Goal: Transaction & Acquisition: Purchase product/service

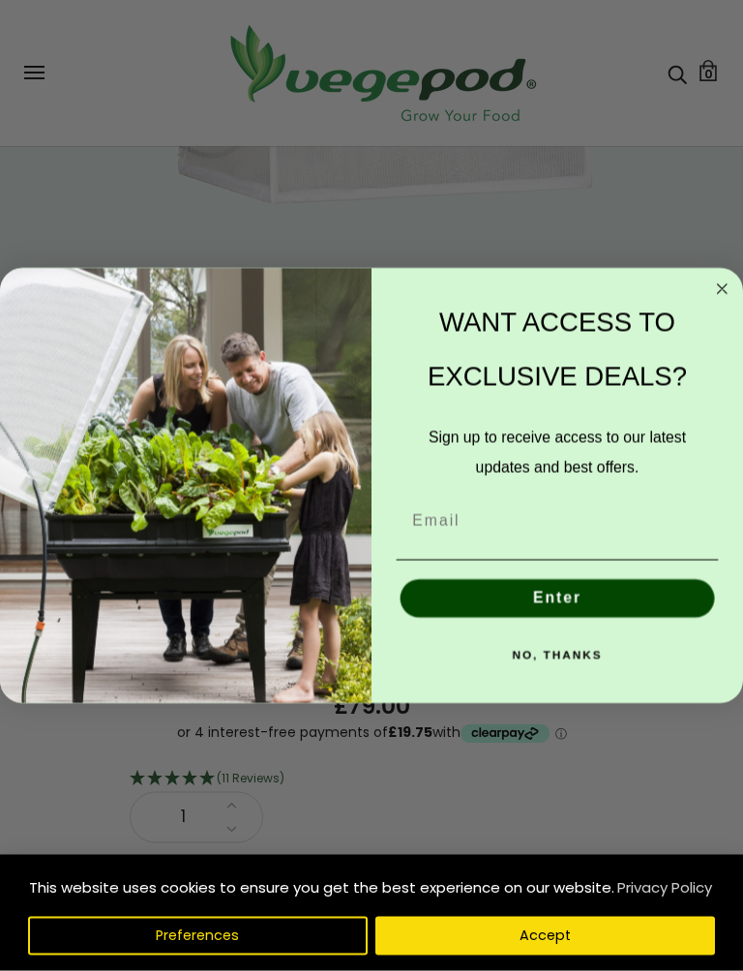
scroll to position [260, 0]
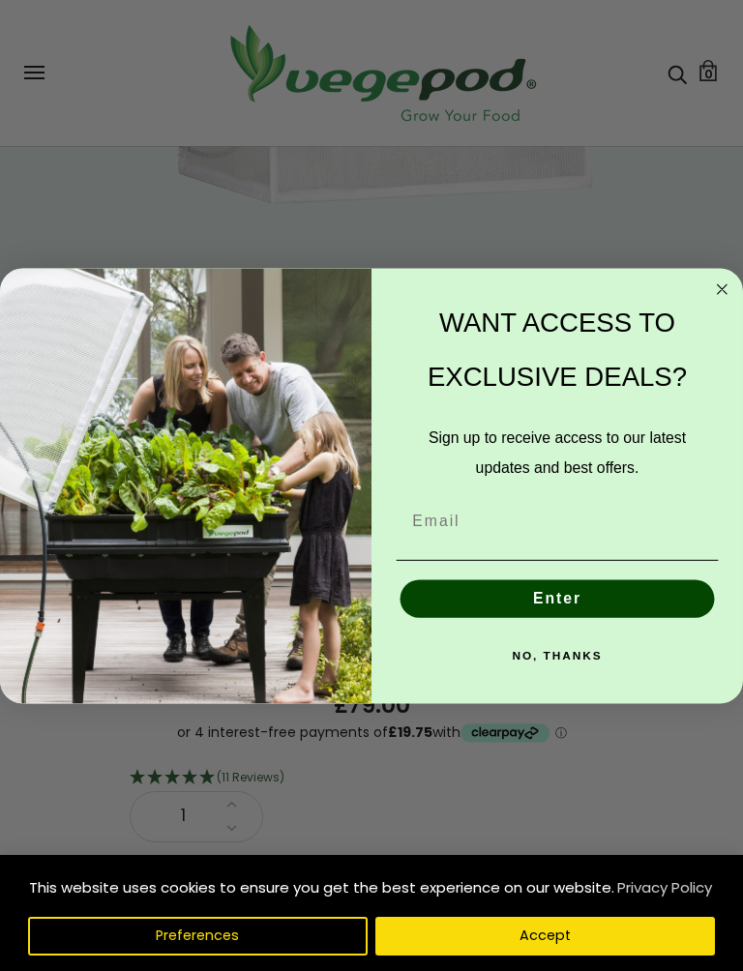
click at [716, 280] on circle "Close dialog" at bounding box center [721, 289] width 21 height 21
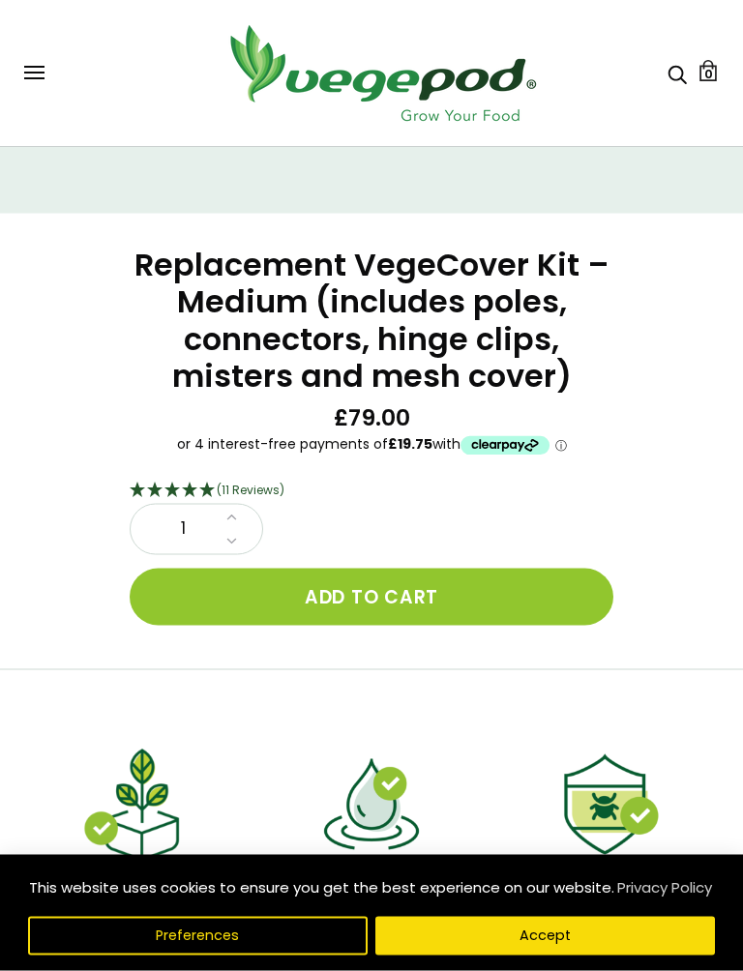
scroll to position [548, 0]
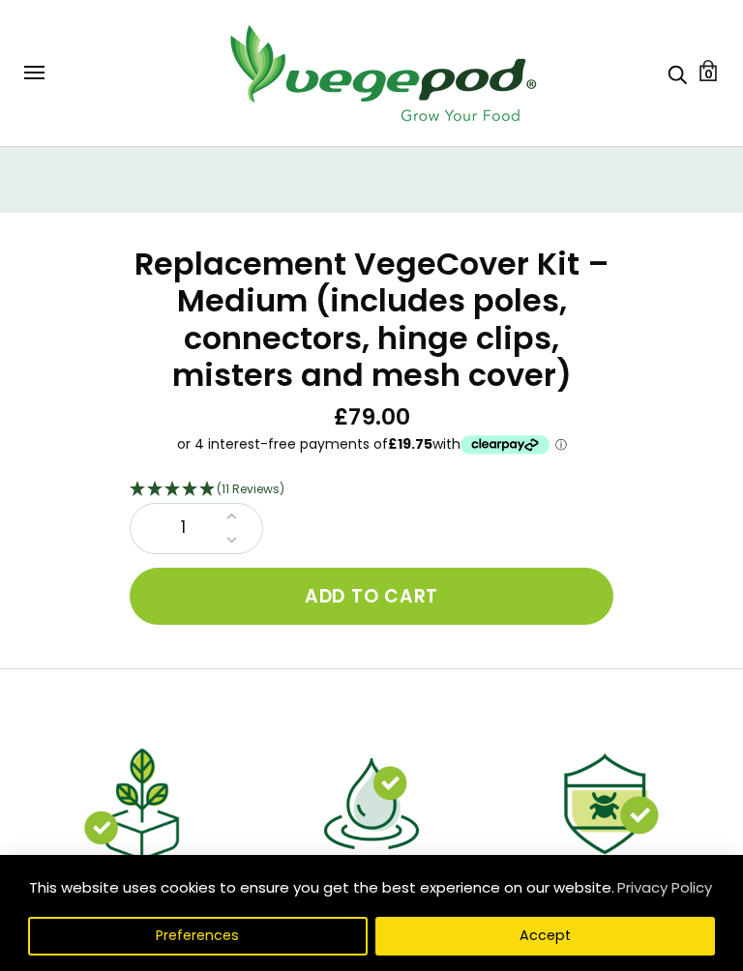
click at [410, 568] on button "Add to cart" at bounding box center [372, 596] width 484 height 57
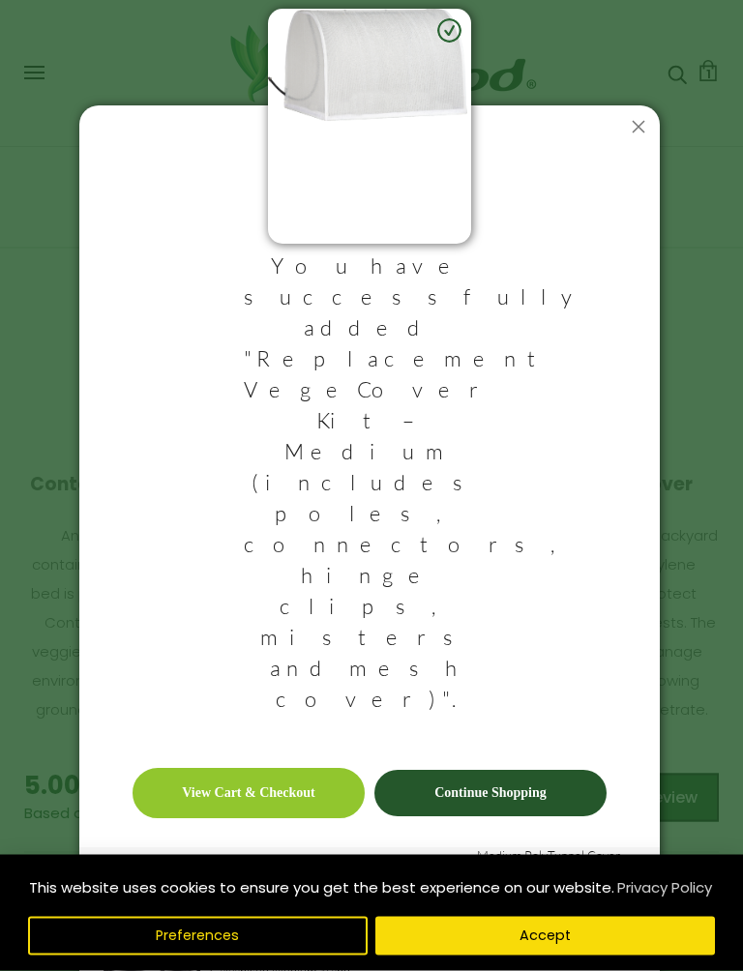
scroll to position [972, 0]
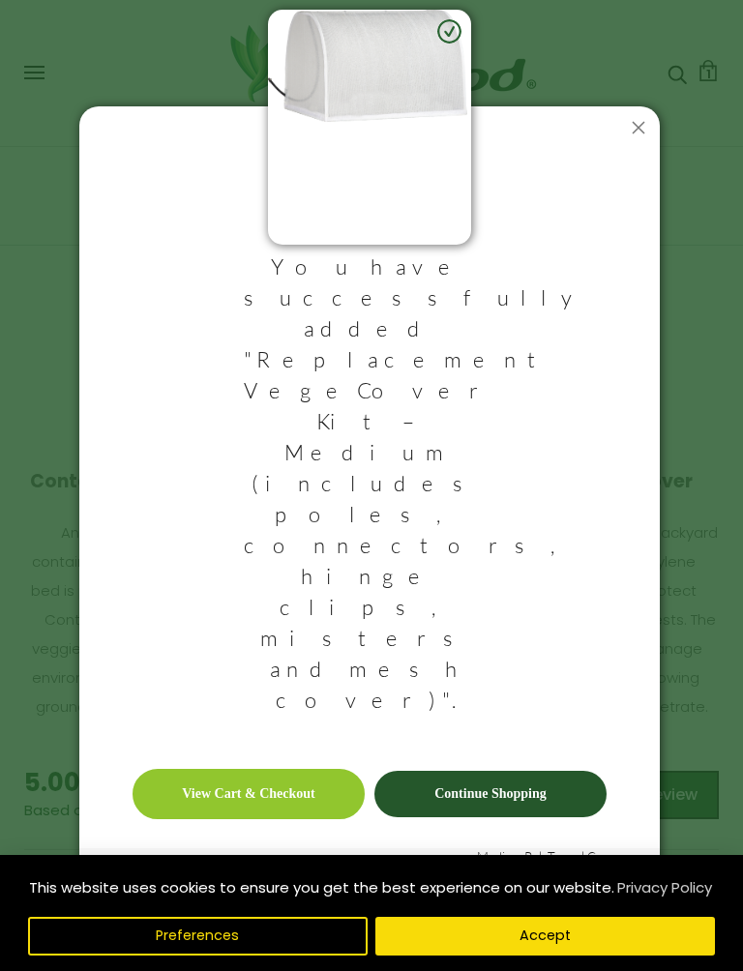
click at [264, 769] on link "View Cart & Checkout" at bounding box center [249, 794] width 232 height 50
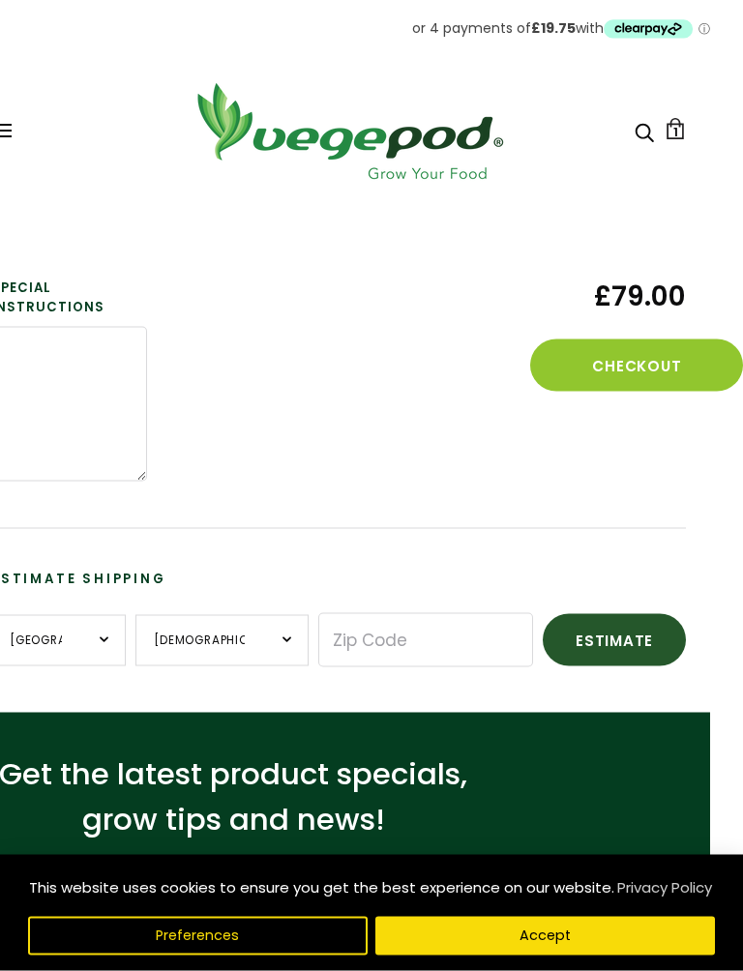
scroll to position [361, 33]
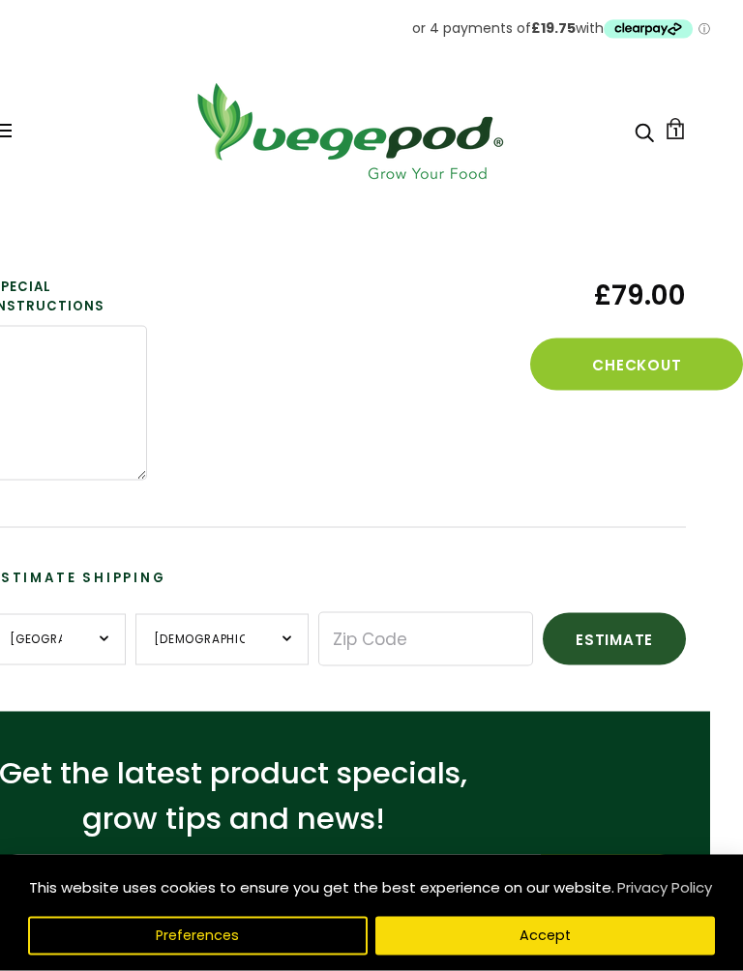
click at [645, 361] on button "Checkout" at bounding box center [636, 365] width 213 height 52
click at [643, 339] on button "Checkout" at bounding box center [636, 365] width 213 height 52
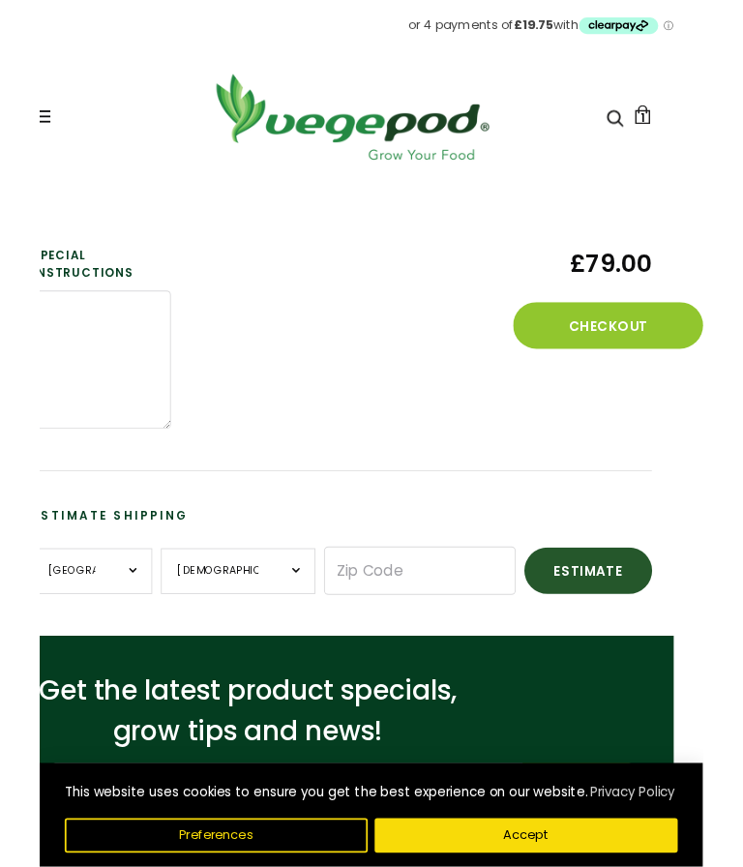
scroll to position [424, 33]
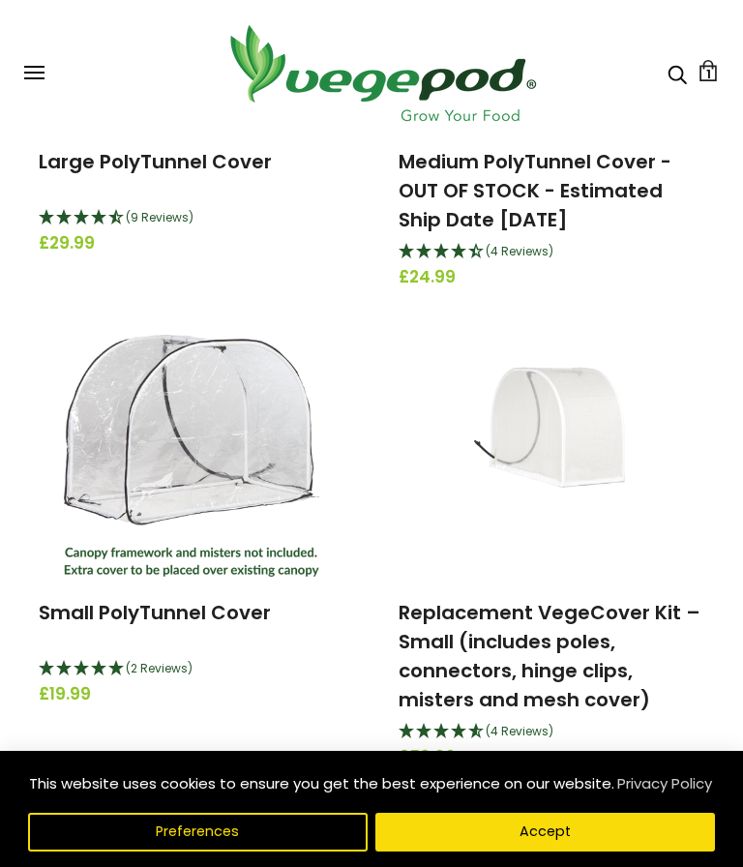
scroll to position [829, 0]
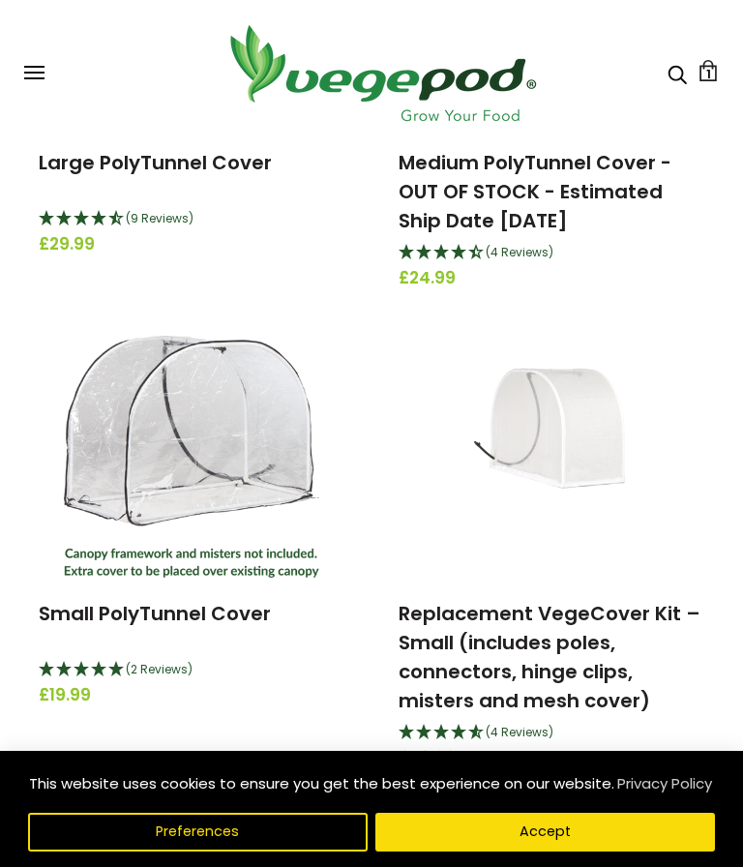
click at [705, 62] on link "1" at bounding box center [707, 70] width 21 height 21
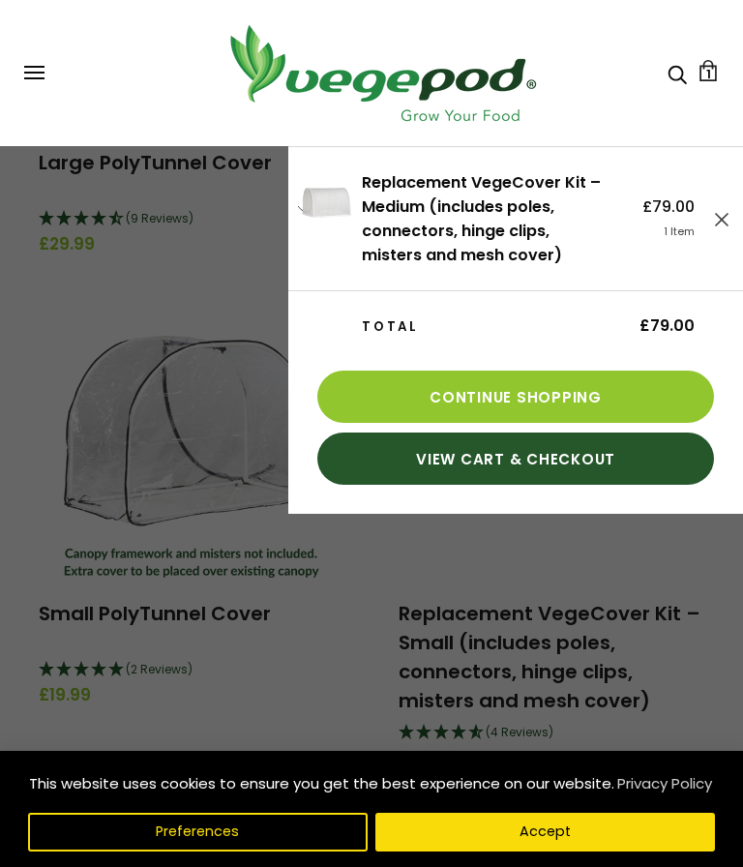
click at [506, 460] on link "View Cart & Checkout" at bounding box center [515, 458] width 397 height 52
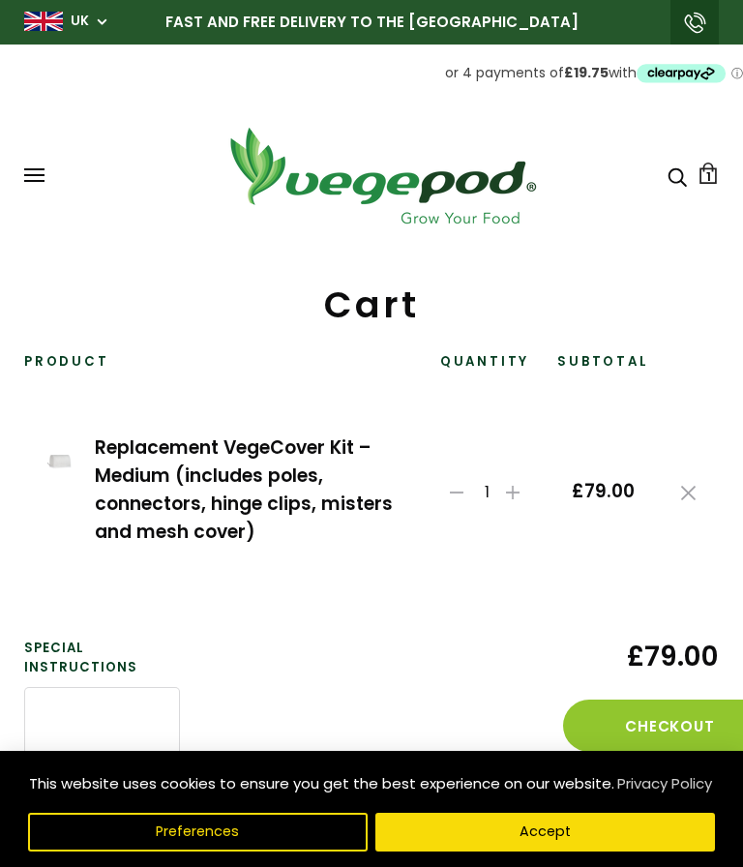
click at [531, 831] on button "Accept" at bounding box center [544, 831] width 339 height 39
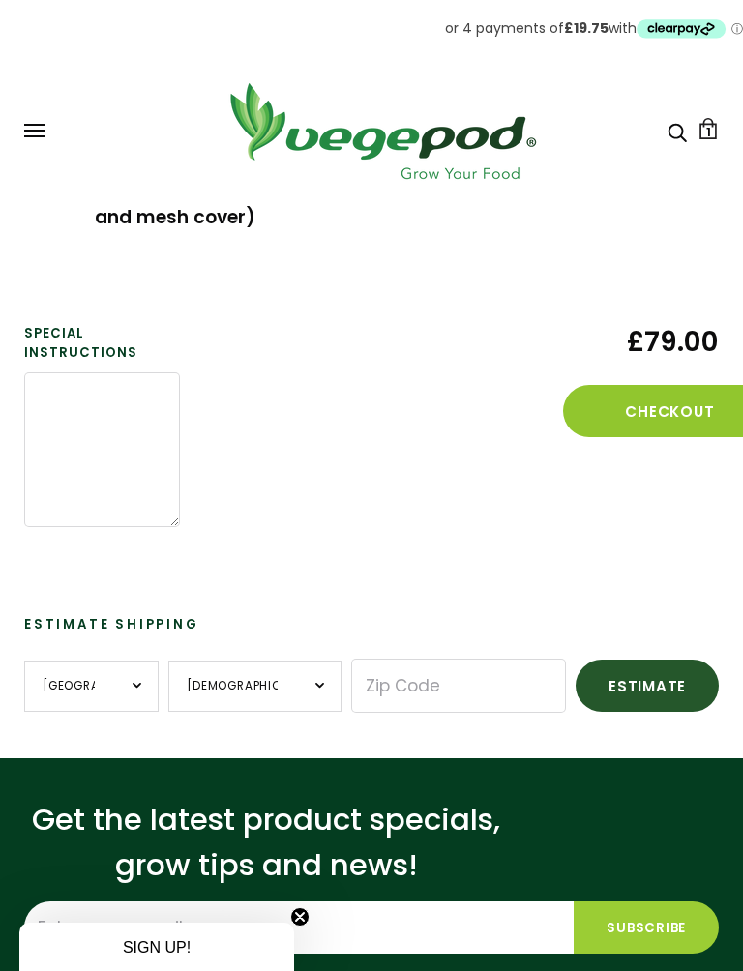
scroll to position [318, 0]
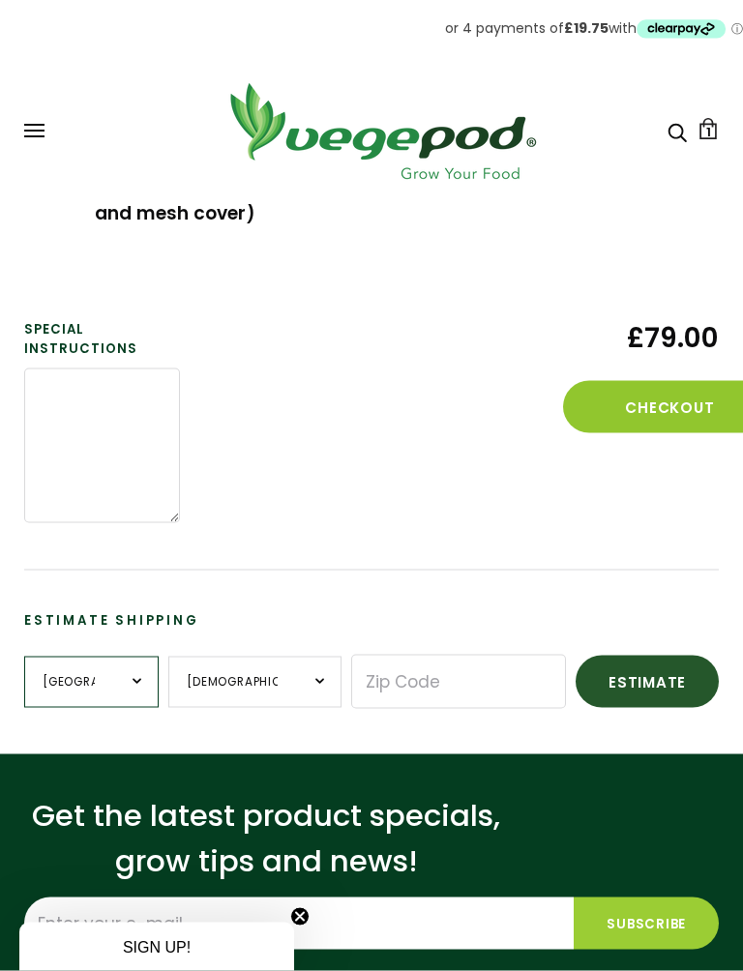
click at [144, 679] on select "United Kingdom" at bounding box center [91, 682] width 134 height 51
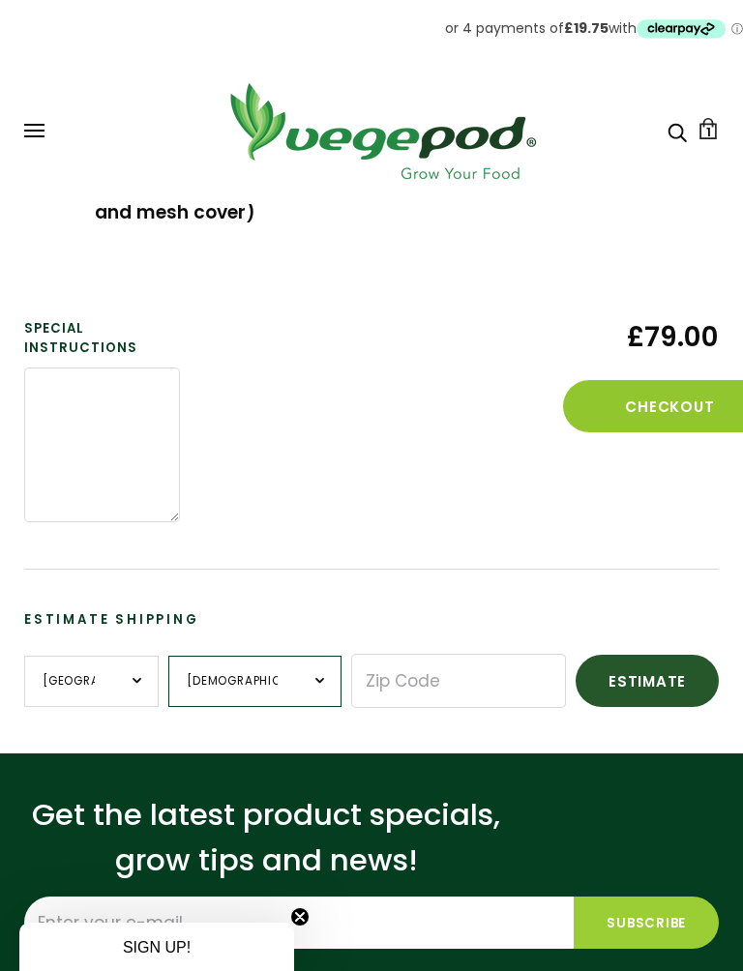
click at [316, 686] on select "British Forces England Northern Ireland Scotland Wales" at bounding box center [254, 681] width 172 height 51
click at [311, 678] on select "British Forces England Northern Ireland Scotland Wales" at bounding box center [254, 681] width 172 height 51
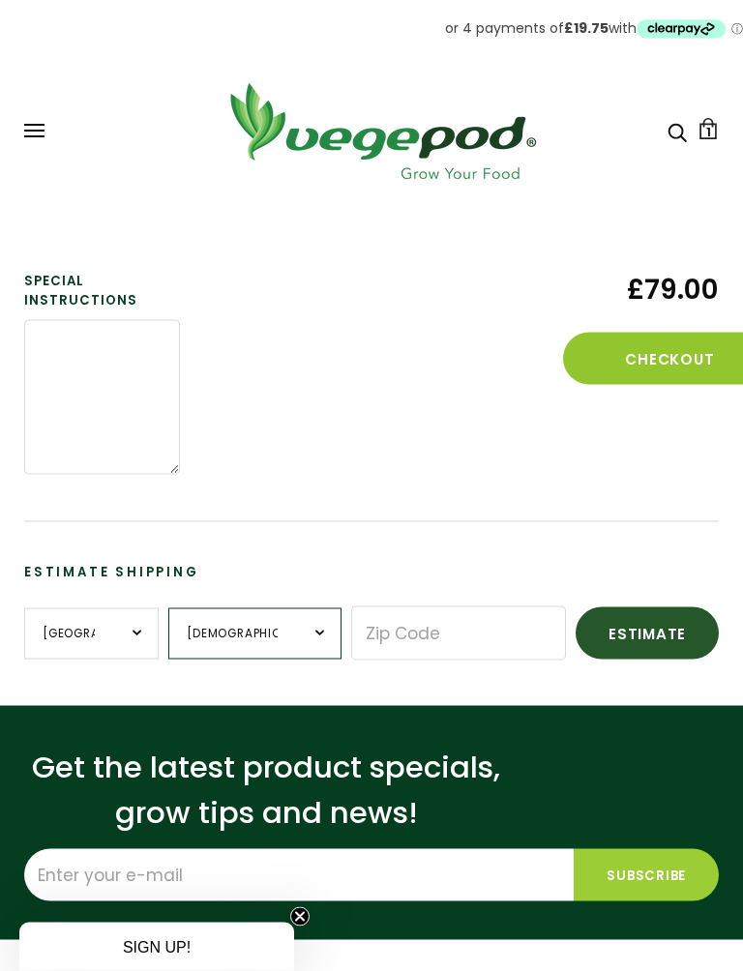
scroll to position [350, 0]
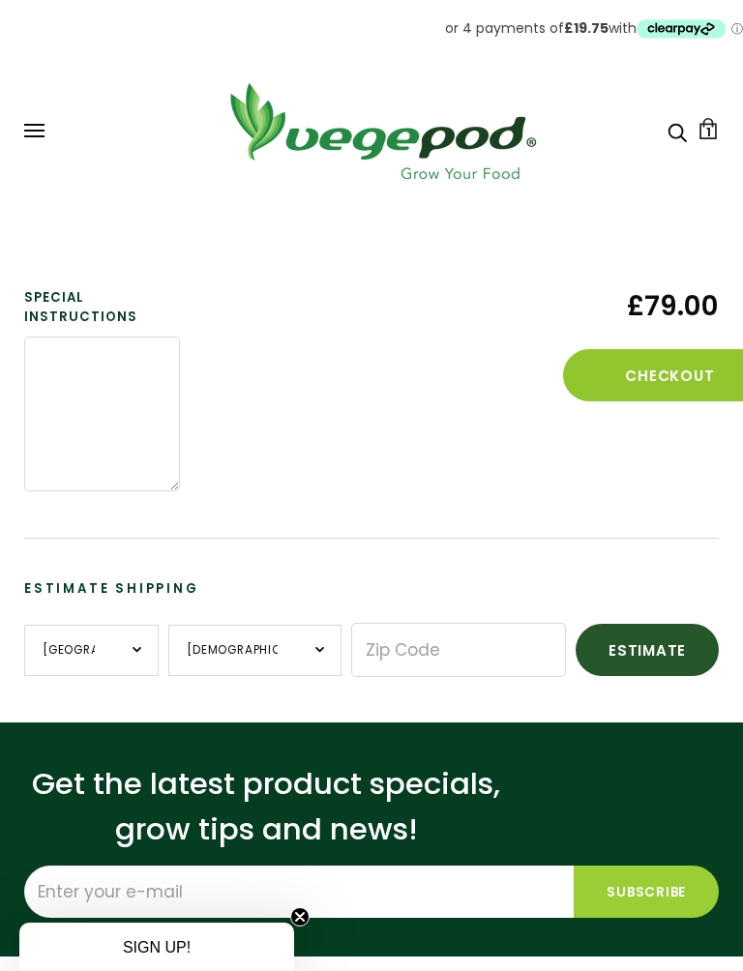
click at [666, 373] on button "Checkout" at bounding box center [669, 375] width 213 height 52
